Goal: Communication & Community: Answer question/provide support

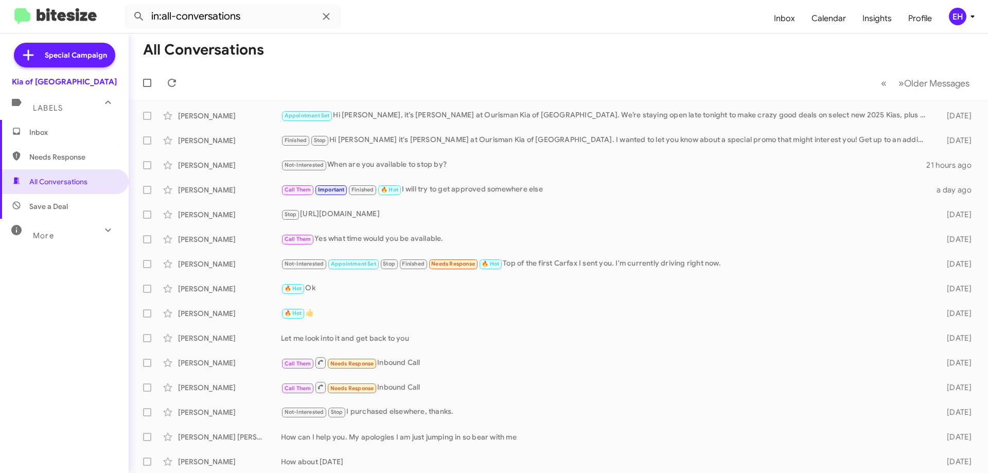
click at [59, 162] on span "Needs Response" at bounding box center [64, 157] width 129 height 25
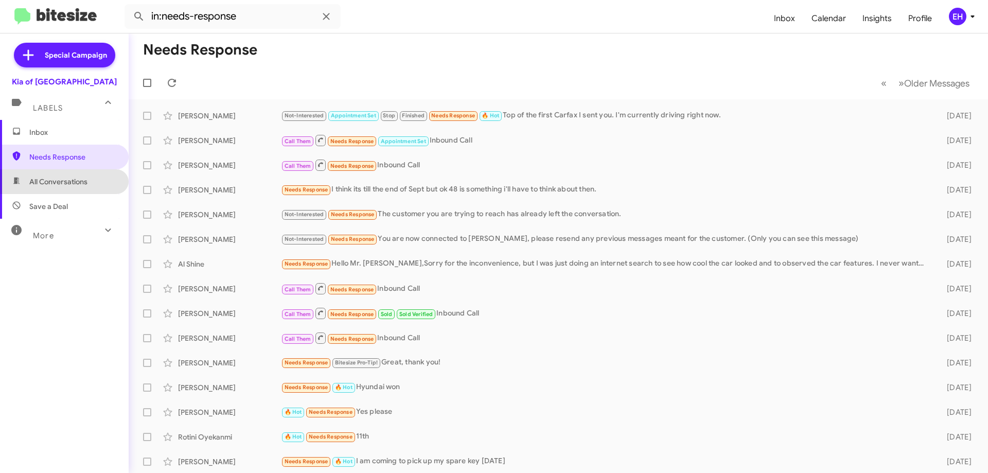
click at [80, 180] on span "All Conversations" at bounding box center [58, 182] width 58 height 10
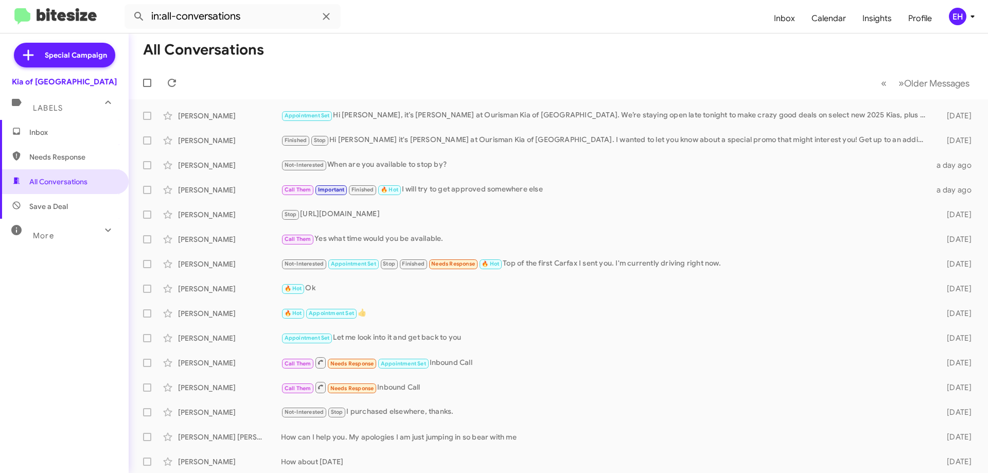
click at [77, 150] on span "Needs Response" at bounding box center [64, 157] width 129 height 25
type input "in:needs-response"
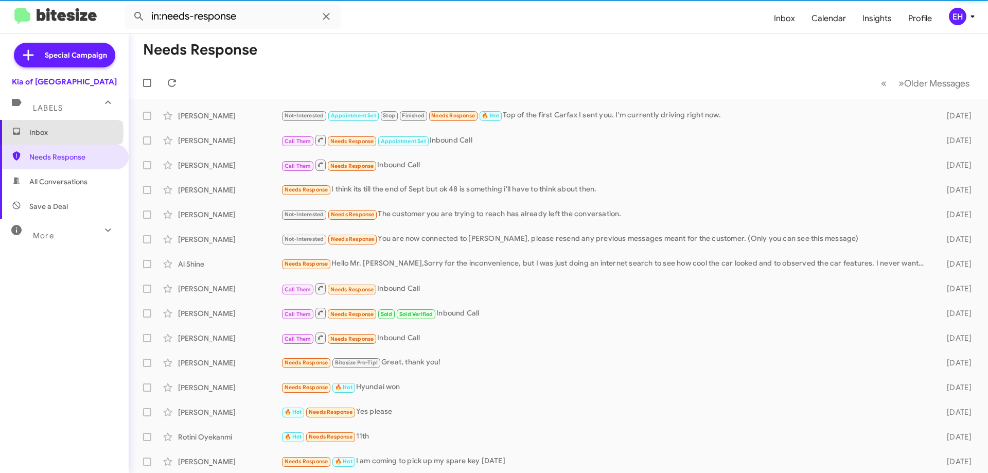
click at [61, 132] on span "Inbox" at bounding box center [73, 132] width 88 height 10
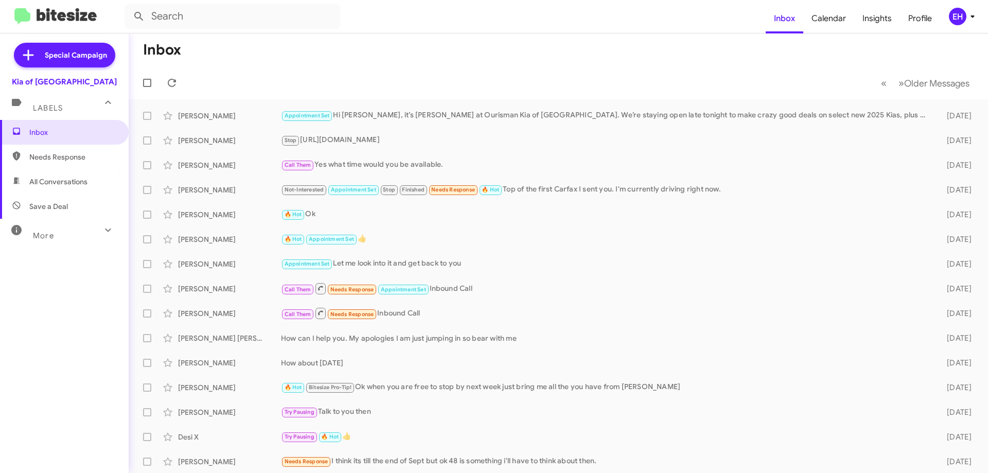
click at [76, 166] on span "Needs Response" at bounding box center [64, 157] width 129 height 25
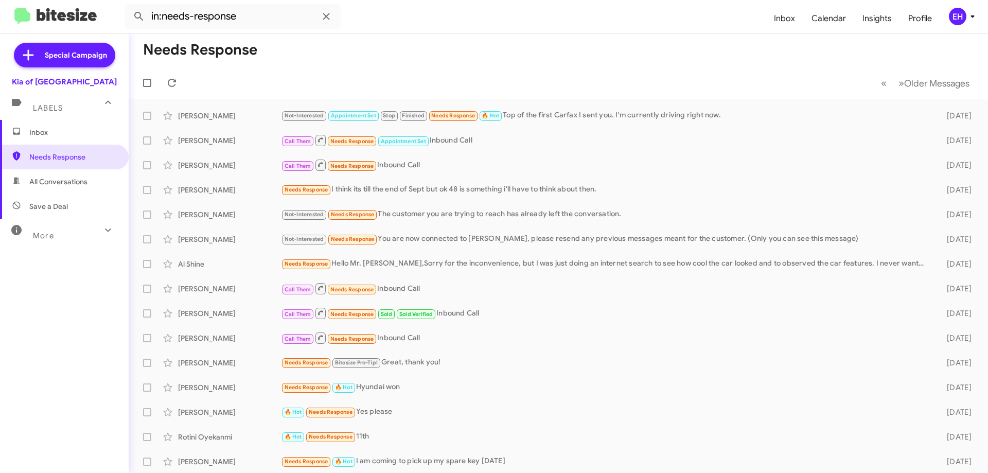
click at [503, 31] on mat-toolbar "in:needs-response Inbox Calendar Insights Profile EH" at bounding box center [494, 16] width 988 height 33
click at [261, 66] on mat-toolbar "Needs Response « Previous » Next Older Messages" at bounding box center [559, 66] width 860 height 66
click at [61, 172] on span "All Conversations" at bounding box center [64, 181] width 129 height 25
type input "in:all-conversations"
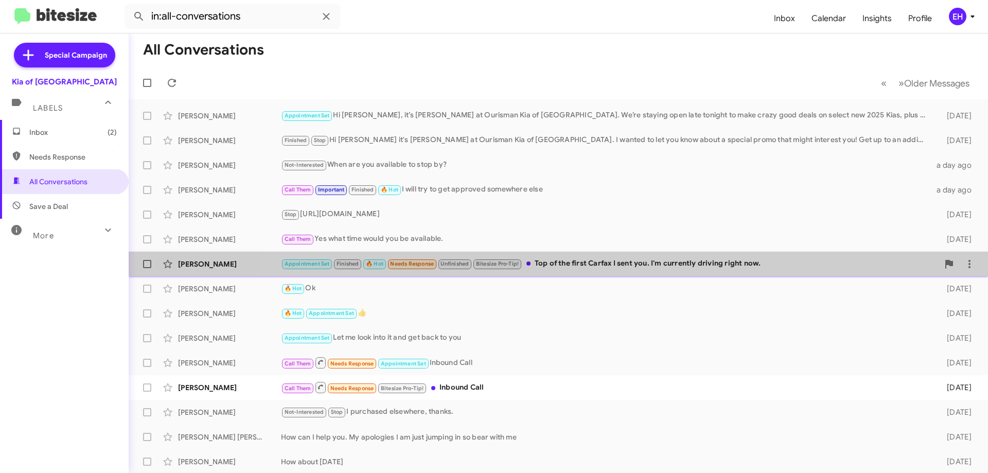
click at [631, 268] on div "Appointment Set Finished 🔥 Hot Needs Response Unfinished Bitesize Pro-Tip! Top …" at bounding box center [610, 264] width 658 height 12
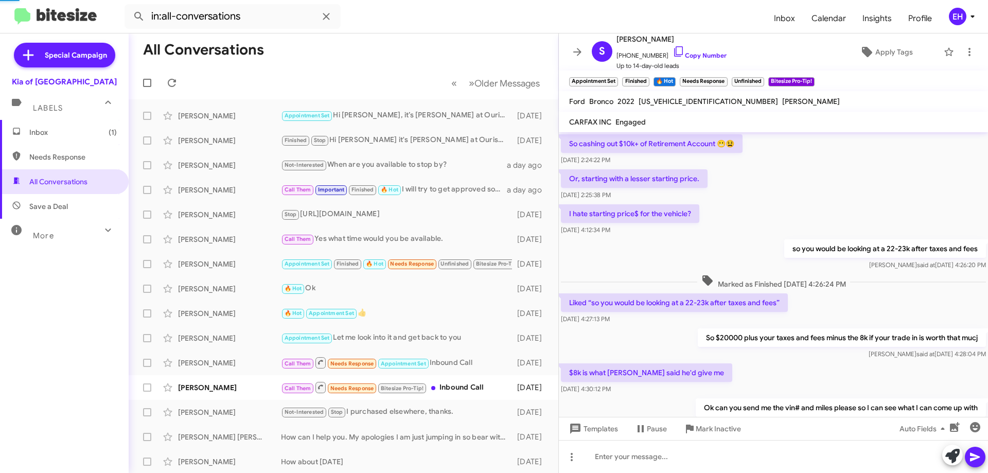
scroll to position [51, 0]
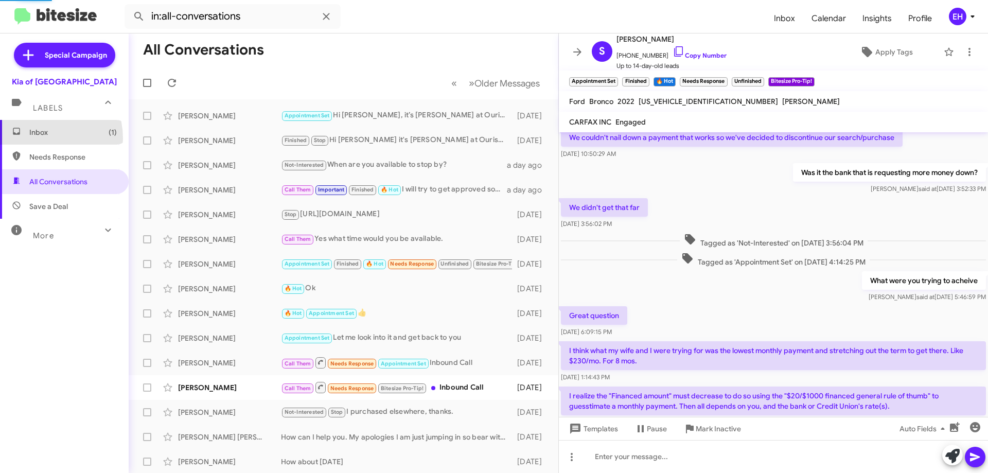
click at [37, 138] on span "Inbox (1)" at bounding box center [64, 132] width 129 height 25
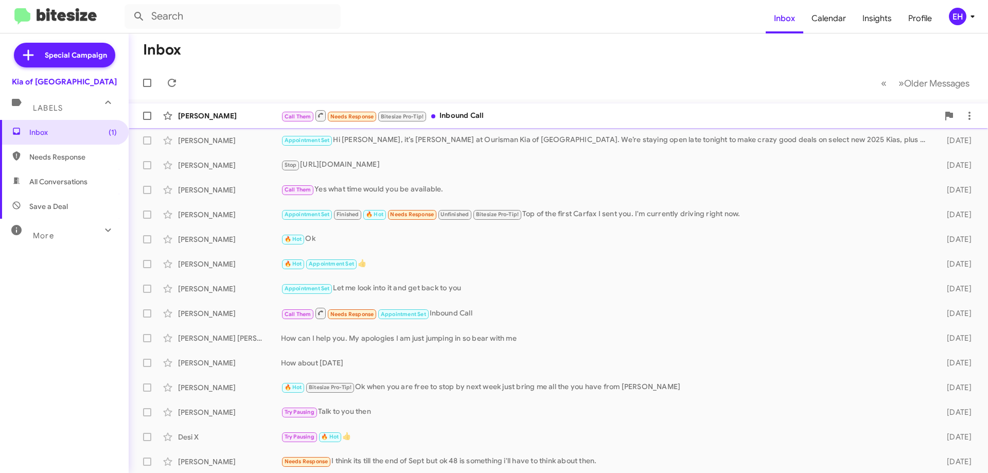
click at [490, 120] on div "Call Them Needs Response Bitesize Pro-Tip! Inbound Call" at bounding box center [610, 115] width 658 height 13
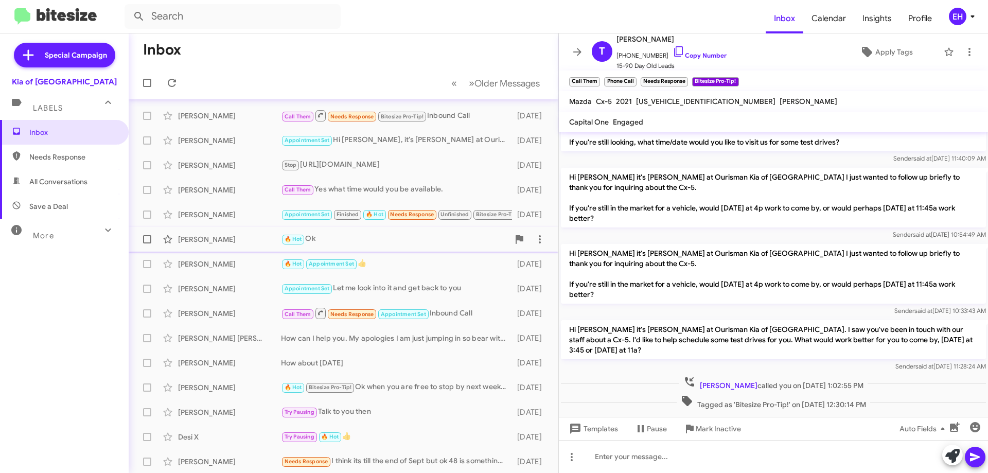
scroll to position [125, 0]
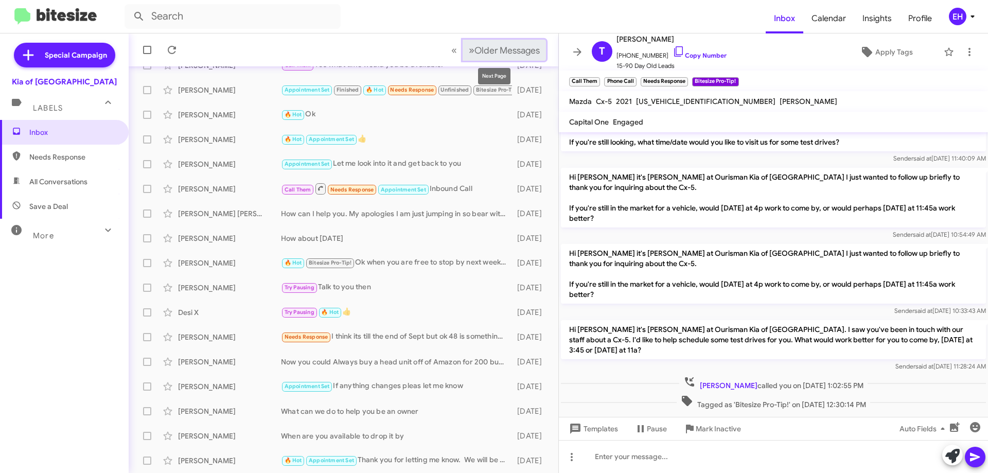
click at [489, 56] on span "Older Messages" at bounding box center [507, 50] width 65 height 11
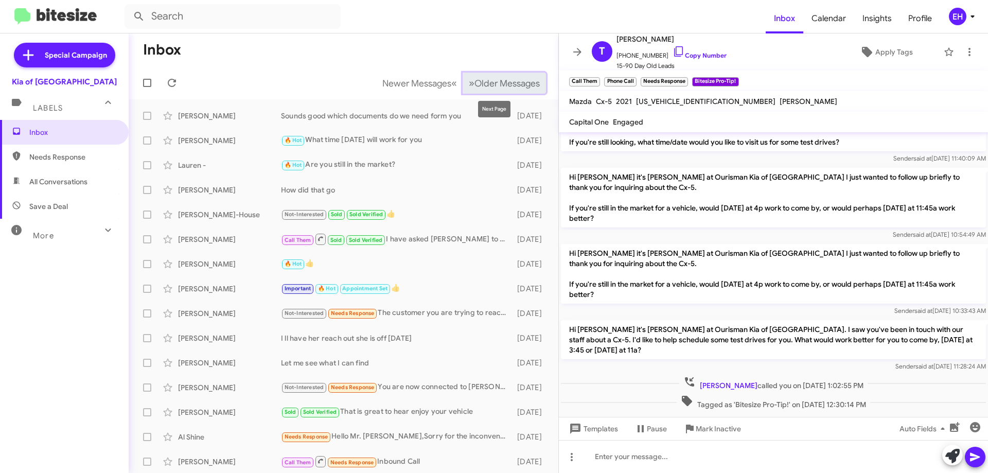
click at [486, 79] on span "Older Messages" at bounding box center [507, 83] width 65 height 11
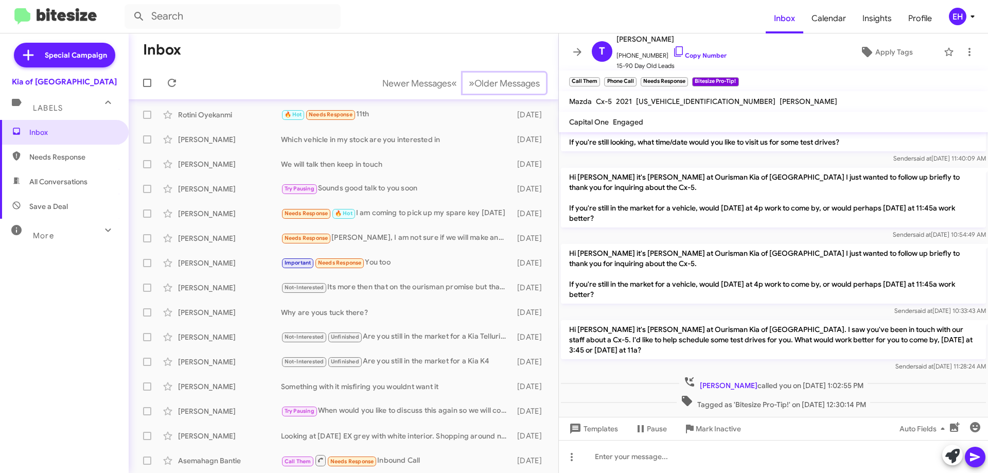
scroll to position [22, 0]
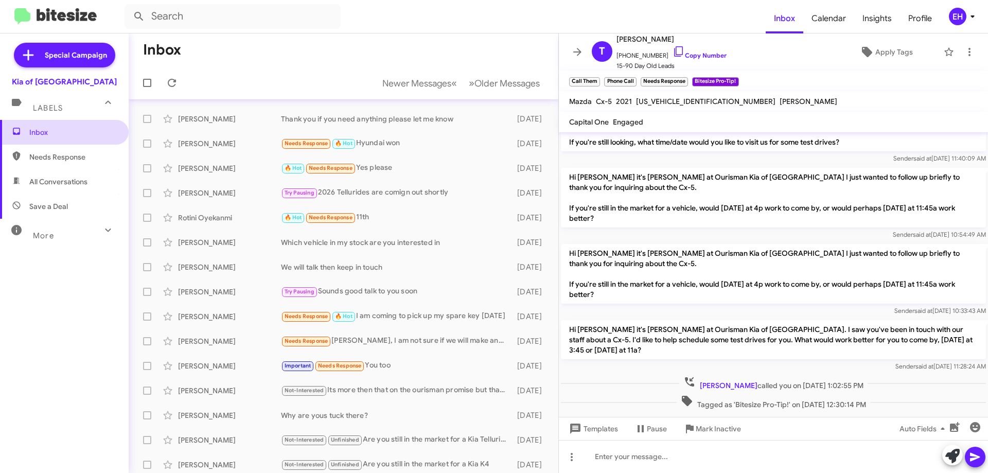
drag, startPoint x: 54, startPoint y: 114, endPoint x: 60, endPoint y: 135, distance: 21.9
click at [54, 114] on mat-expansion-panel-header "Labels" at bounding box center [64, 103] width 129 height 33
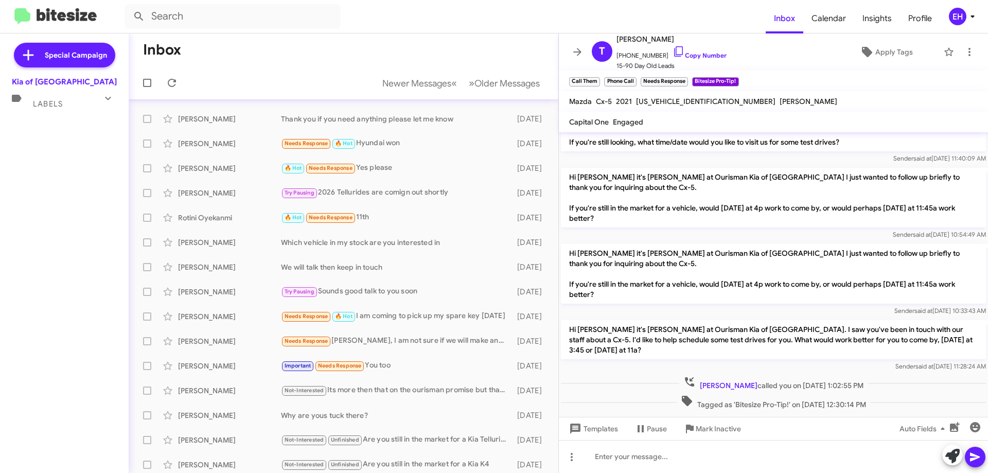
click at [57, 151] on div "Special Campaign Kia of Catonsville Labels Inbox Needs Response All Conversatio…" at bounding box center [64, 251] width 129 height 436
click at [46, 105] on span "Labels" at bounding box center [48, 103] width 30 height 9
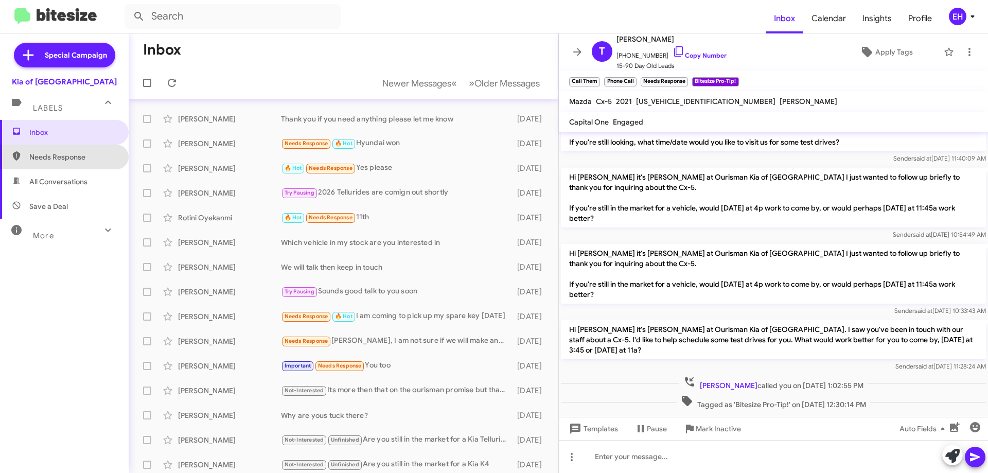
click at [64, 152] on span "Needs Response" at bounding box center [73, 157] width 88 height 10
type input "in:needs-response"
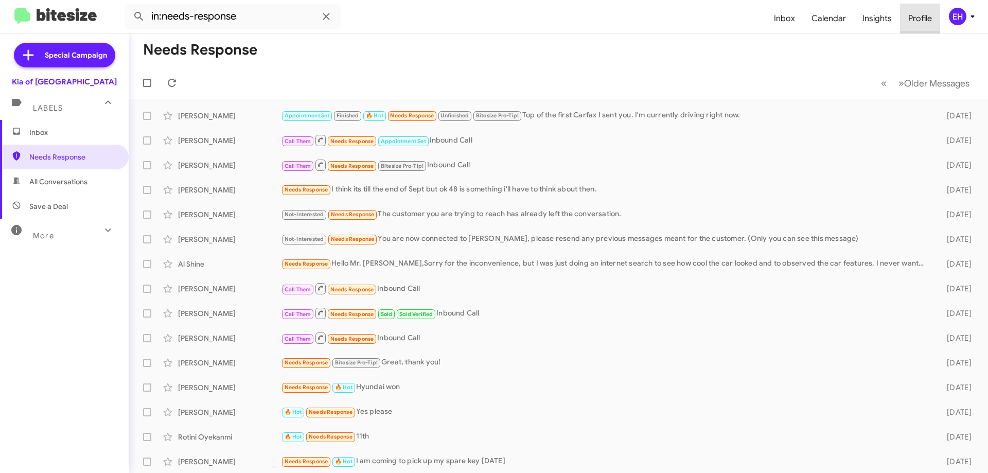
click at [927, 16] on span "Profile" at bounding box center [920, 19] width 40 height 30
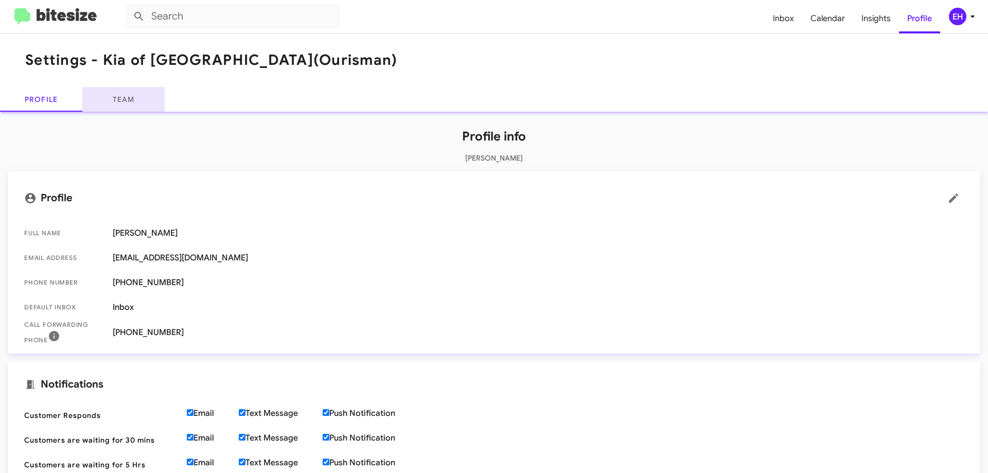
click at [133, 94] on link "Team" at bounding box center [123, 99] width 82 height 25
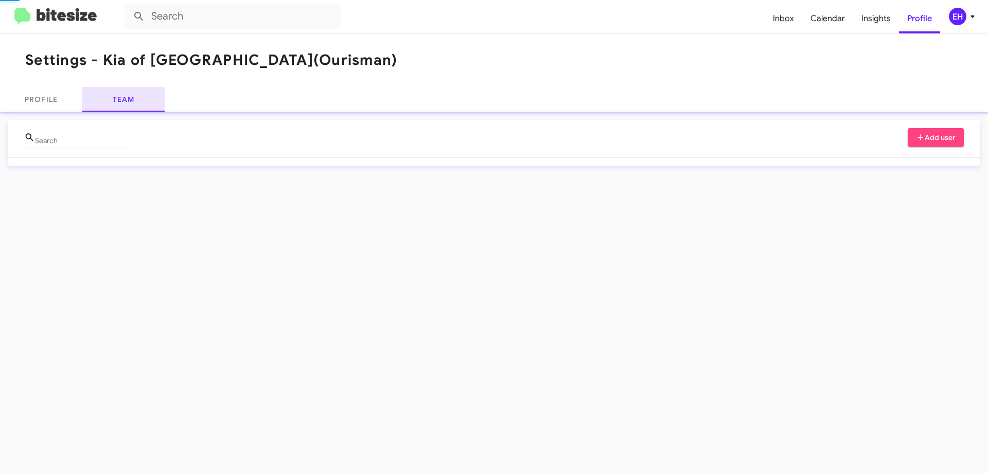
click at [135, 95] on link "Team" at bounding box center [123, 99] width 82 height 25
click at [137, 99] on link "Team" at bounding box center [123, 99] width 82 height 25
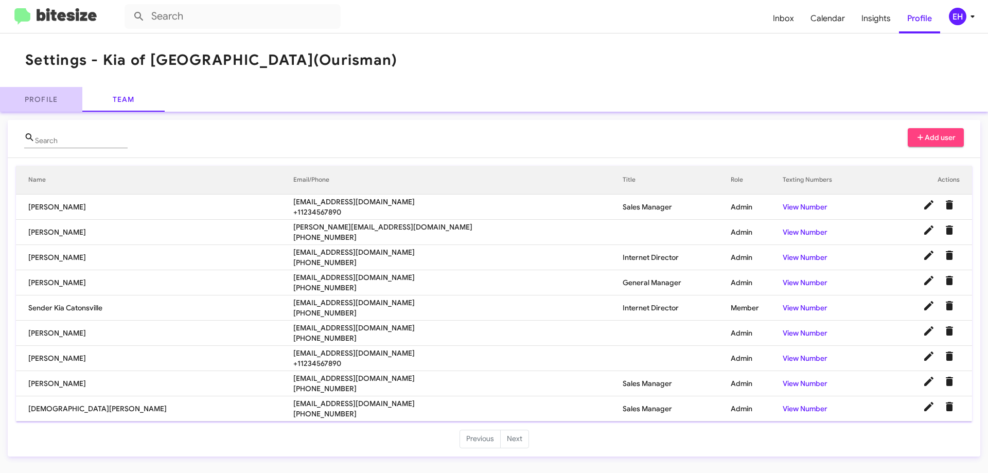
click at [51, 95] on link "Profile" at bounding box center [41, 99] width 82 height 25
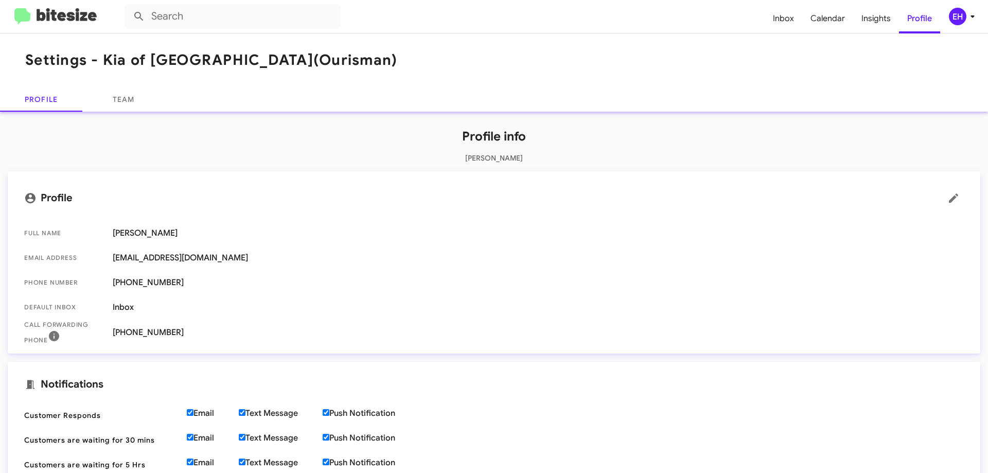
click at [37, 18] on img at bounding box center [55, 16] width 82 height 17
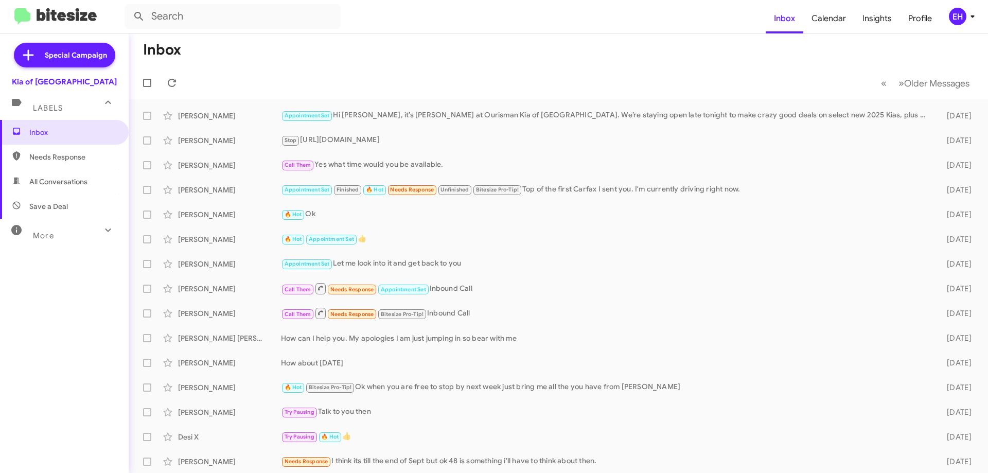
click at [281, 57] on mat-toolbar-row "Inbox" at bounding box center [559, 49] width 860 height 33
drag, startPoint x: 338, startPoint y: 56, endPoint x: 701, endPoint y: 1, distance: 367.5
click at [348, 55] on mat-toolbar-row "Inbox" at bounding box center [559, 49] width 860 height 33
click at [909, 11] on span "Profile" at bounding box center [920, 19] width 40 height 30
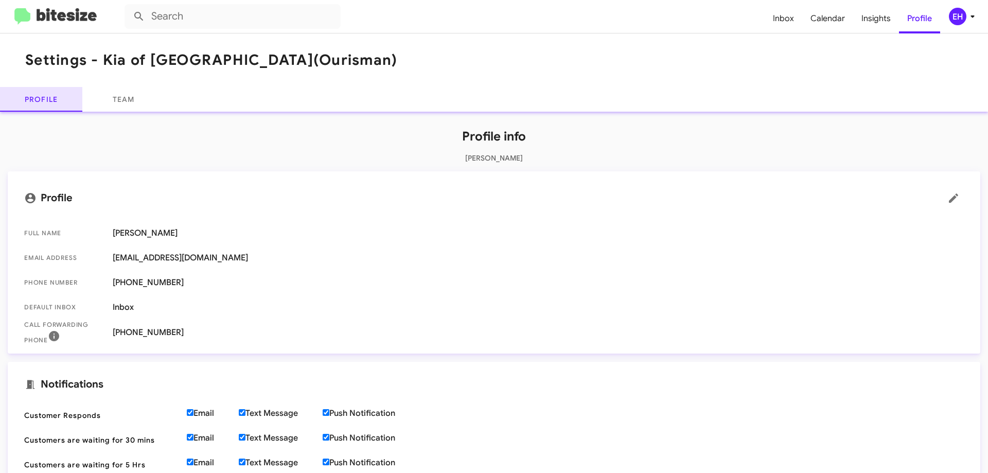
click at [56, 87] on link "Profile" at bounding box center [41, 99] width 82 height 25
drag, startPoint x: 99, startPoint y: 75, endPoint x: 429, endPoint y: 25, distance: 333.8
click at [114, 70] on mat-toolbar "Settings - Kia of [GEOGRAPHIC_DATA] (Ourisman)" at bounding box center [494, 60] width 988 height 54
click at [962, 22] on div "EH" at bounding box center [958, 17] width 18 height 18
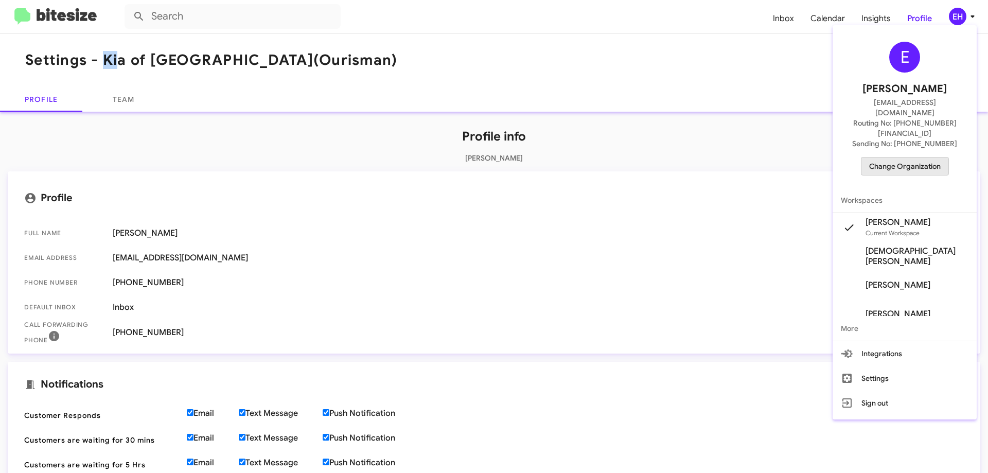
click at [930, 158] on span "Change Organization" at bounding box center [906, 167] width 72 height 18
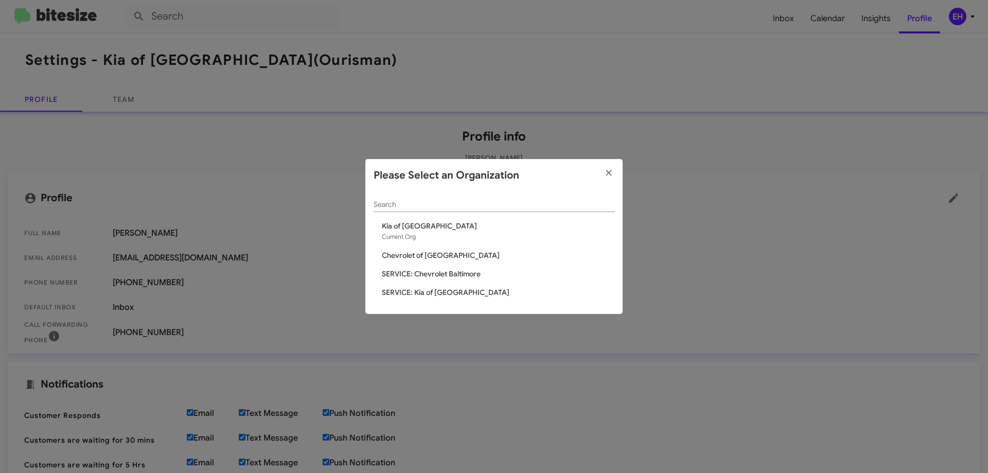
click at [414, 256] on span "Chevrolet of [GEOGRAPHIC_DATA]" at bounding box center [498, 255] width 233 height 10
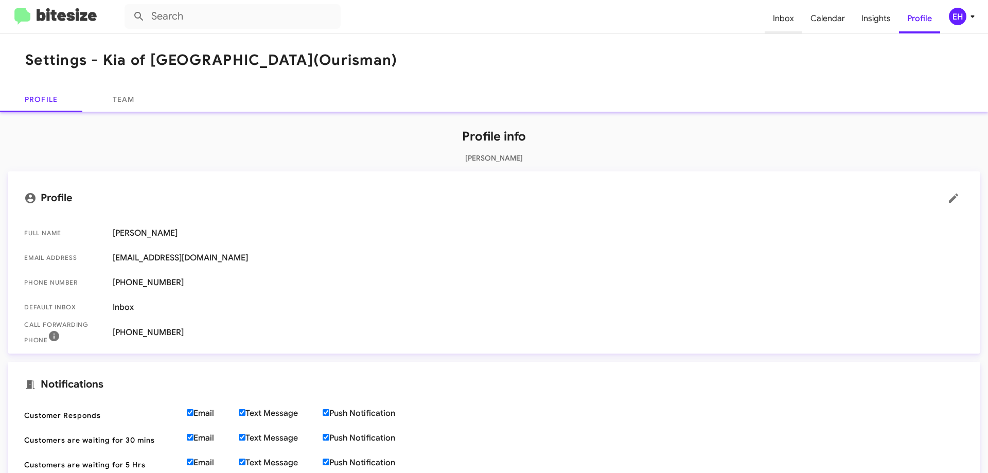
click at [784, 11] on span "Inbox" at bounding box center [784, 19] width 38 height 30
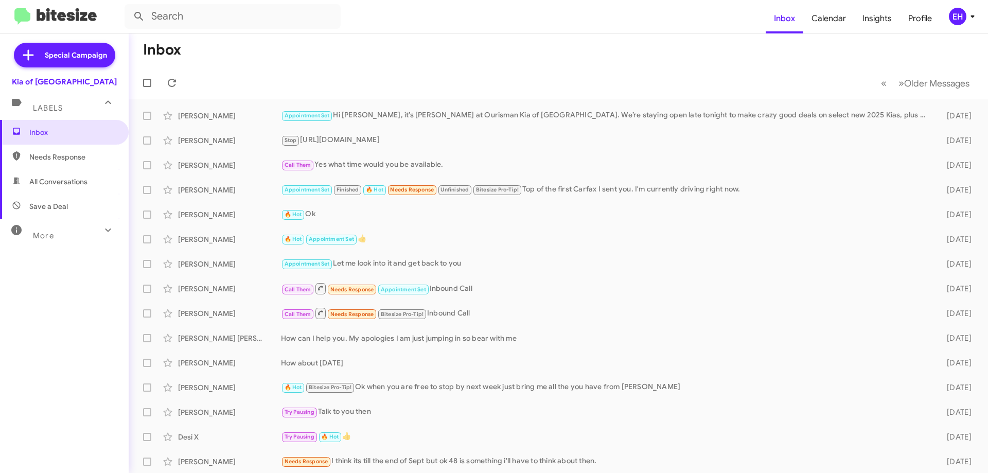
click at [39, 108] on span "Labels" at bounding box center [48, 107] width 30 height 9
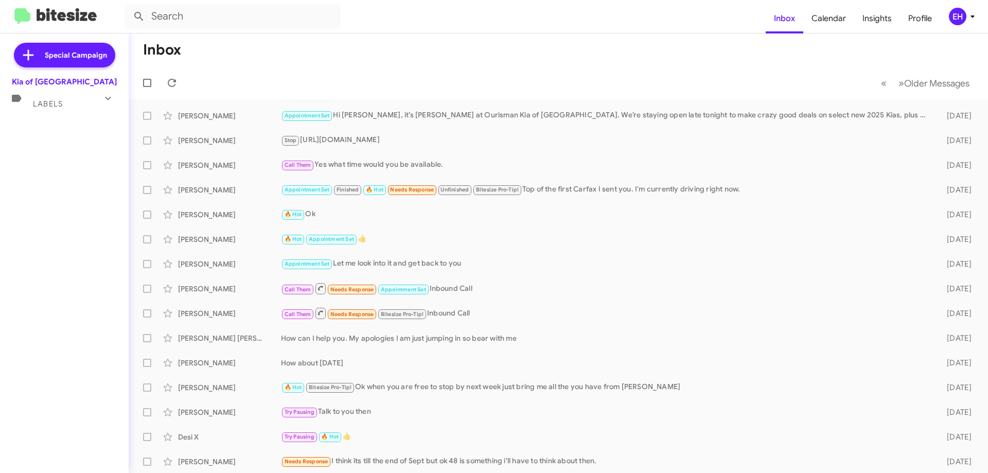
click at [45, 105] on span "Labels" at bounding box center [48, 103] width 30 height 9
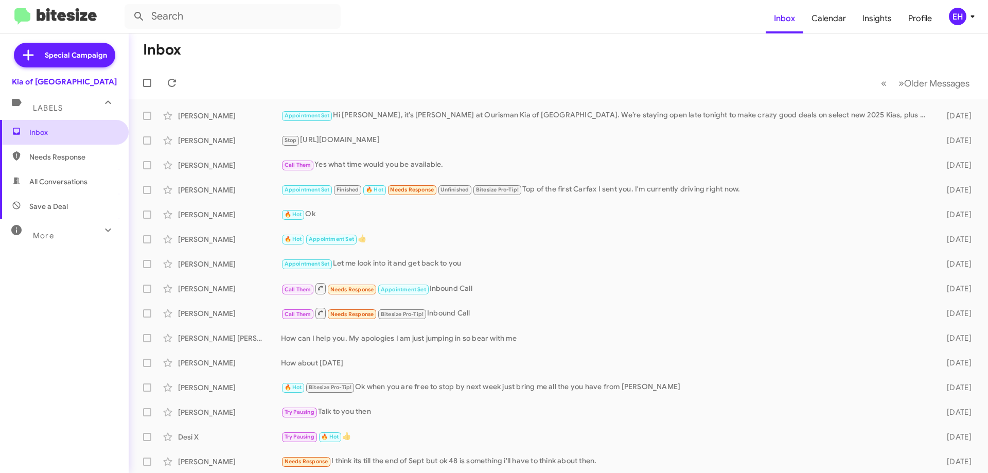
click at [39, 135] on span "Inbox" at bounding box center [73, 132] width 88 height 10
